Goal: Check status

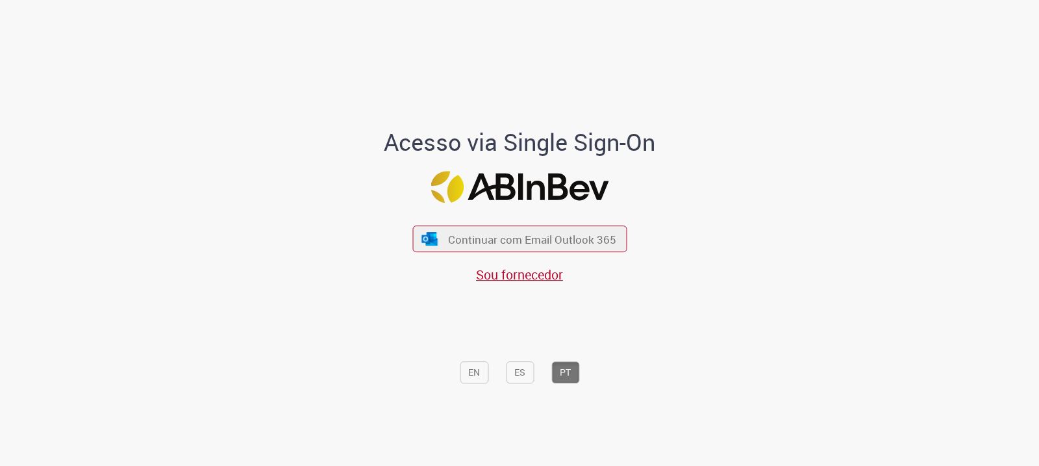
click at [516, 223] on div "Continuar com Email Outlook 365 Sou fornecedor" at bounding box center [519, 248] width 214 height 72
click at [517, 226] on button "Continuar com Email Outlook 365" at bounding box center [519, 238] width 219 height 27
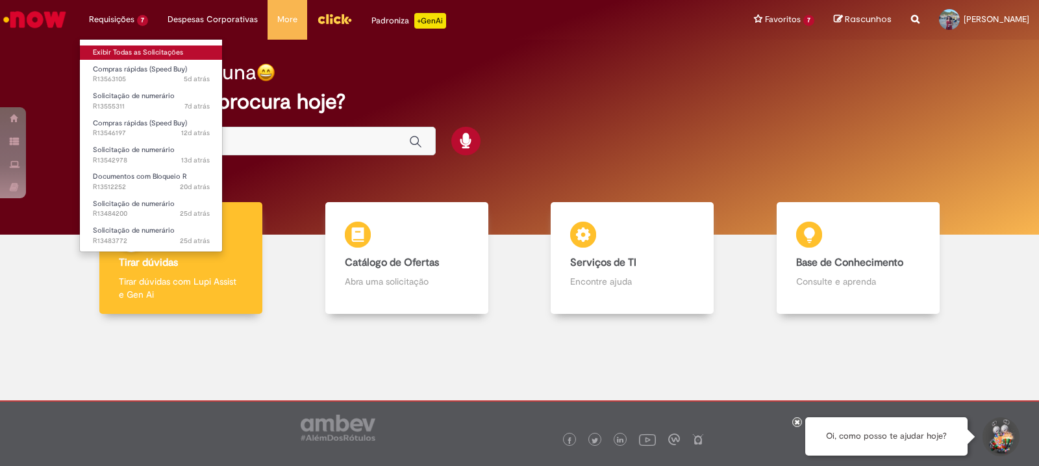
click at [129, 49] on link "Exibir Todas as Solicitações" at bounding box center [151, 52] width 143 height 14
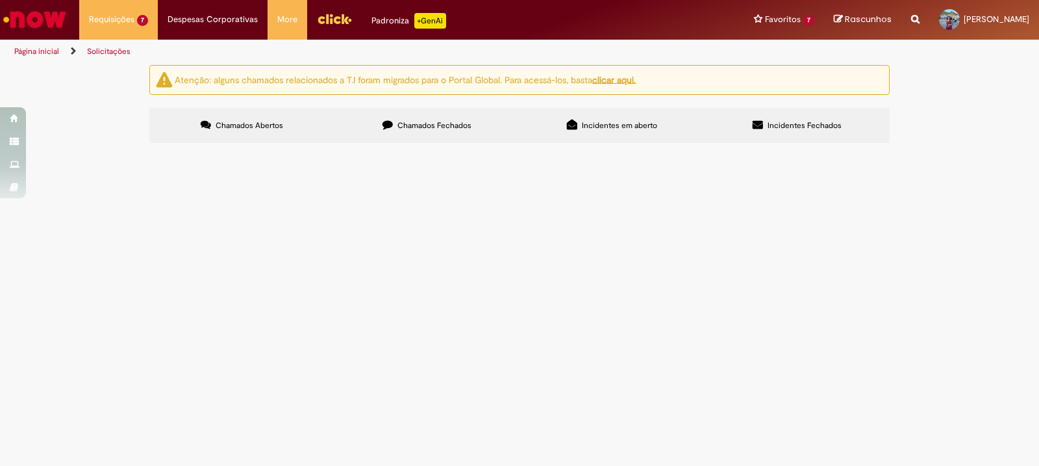
click at [0, 0] on span "Pagamento aluguel bomba captação referente ao periodo [DATE] - [DATE]" at bounding box center [0, 0] width 0 height 0
click at [0, 0] on span "Aberto" at bounding box center [0, 0] width 0 height 0
click at [0, 0] on span "Pagamento aluguel bomba captação referente ao periodo [DATE] - [DATE]" at bounding box center [0, 0] width 0 height 0
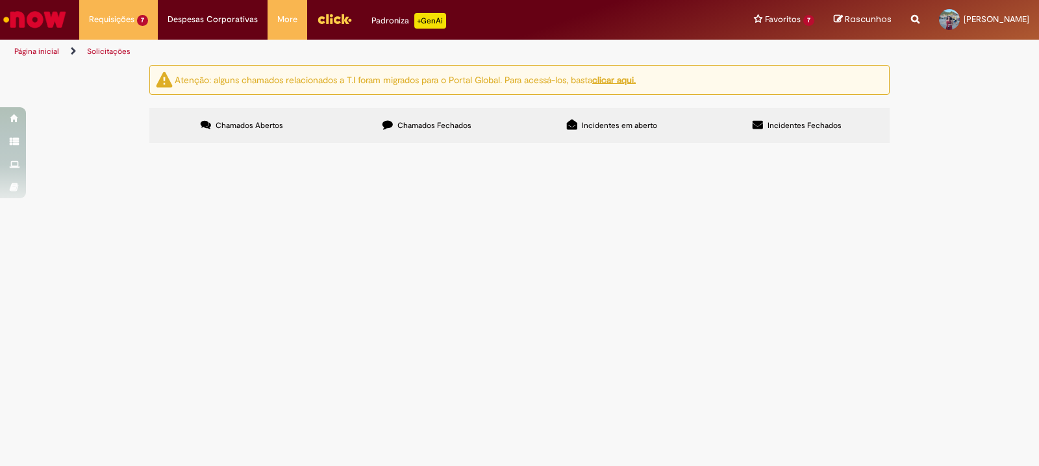
click at [0, 0] on span "Pagamento aluguel bomba captação referente ao periodo [DATE] - [DATE]" at bounding box center [0, 0] width 0 height 0
click at [294, 261] on main "Solicitações Atenção: alguns chamados relacionados a T.I foram migrados para o …" at bounding box center [519, 264] width 1039 height 401
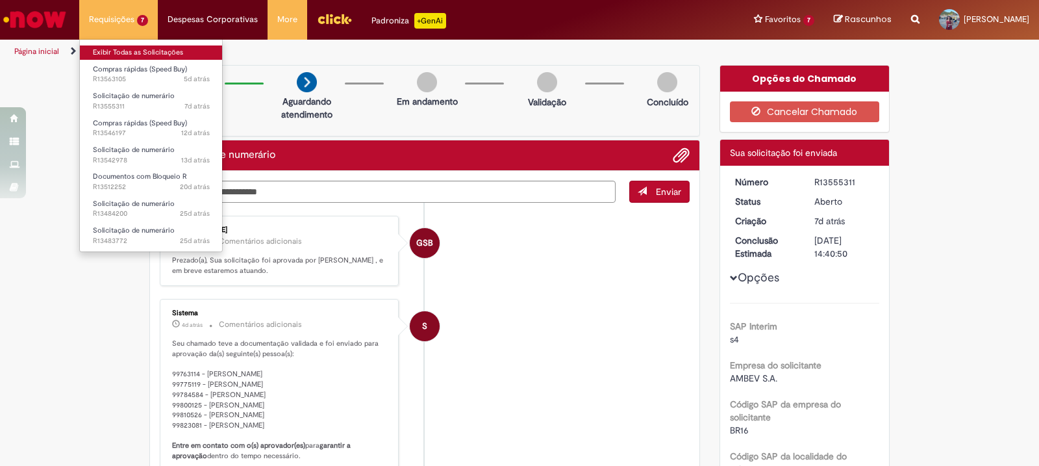
click at [151, 53] on link "Exibir Todas as Solicitações" at bounding box center [151, 52] width 143 height 14
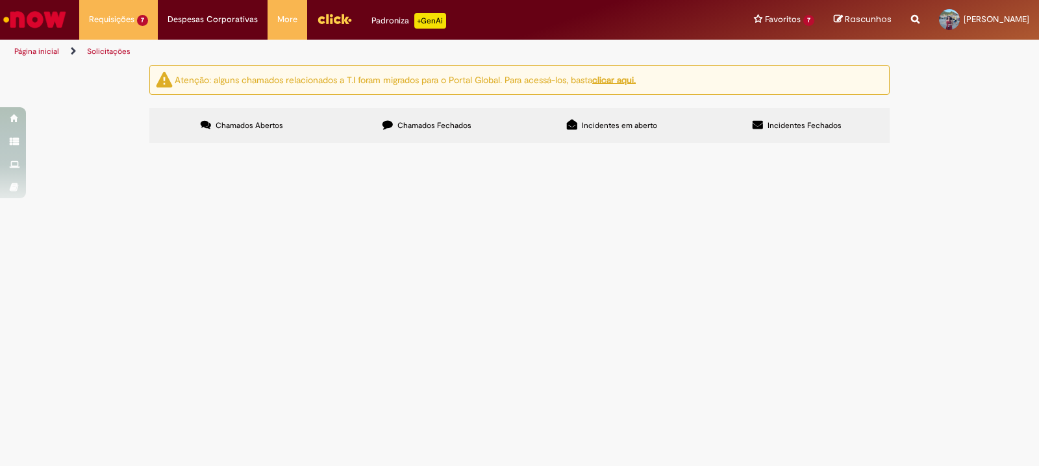
scroll to position [60, 0]
click at [0, 0] on span "FATURA REFERENTE A LOCAÇÃO UCHA AMBEV [GEOGRAPHIC_DATA] PERÍODO [DATE] A [DATE]" at bounding box center [0, 0] width 0 height 0
